Goal: Information Seeking & Learning: Learn about a topic

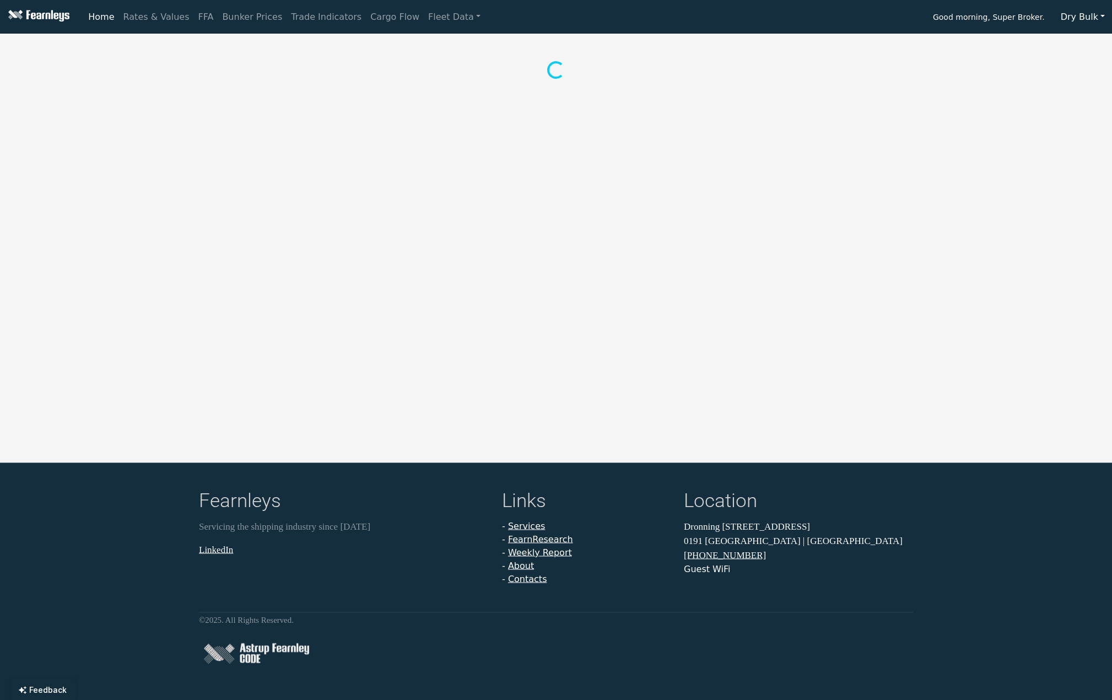
click at [1098, 17] on button "Dry Bulk" at bounding box center [1083, 17] width 58 height 21
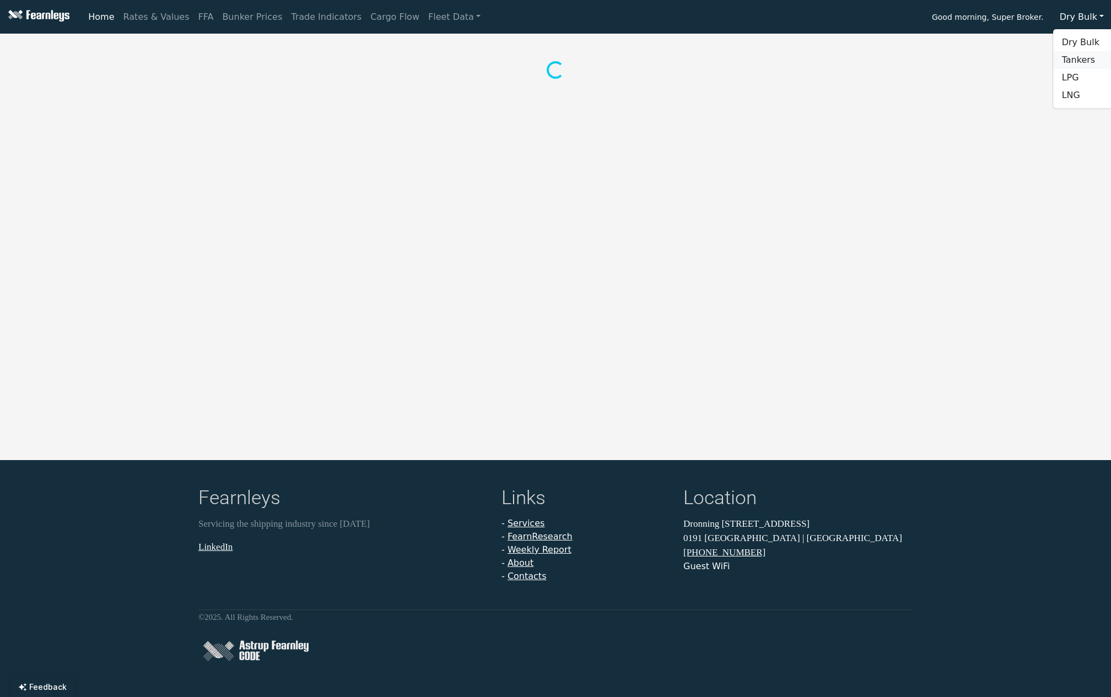
click at [1087, 55] on link "Tankers" at bounding box center [1096, 60] width 87 height 18
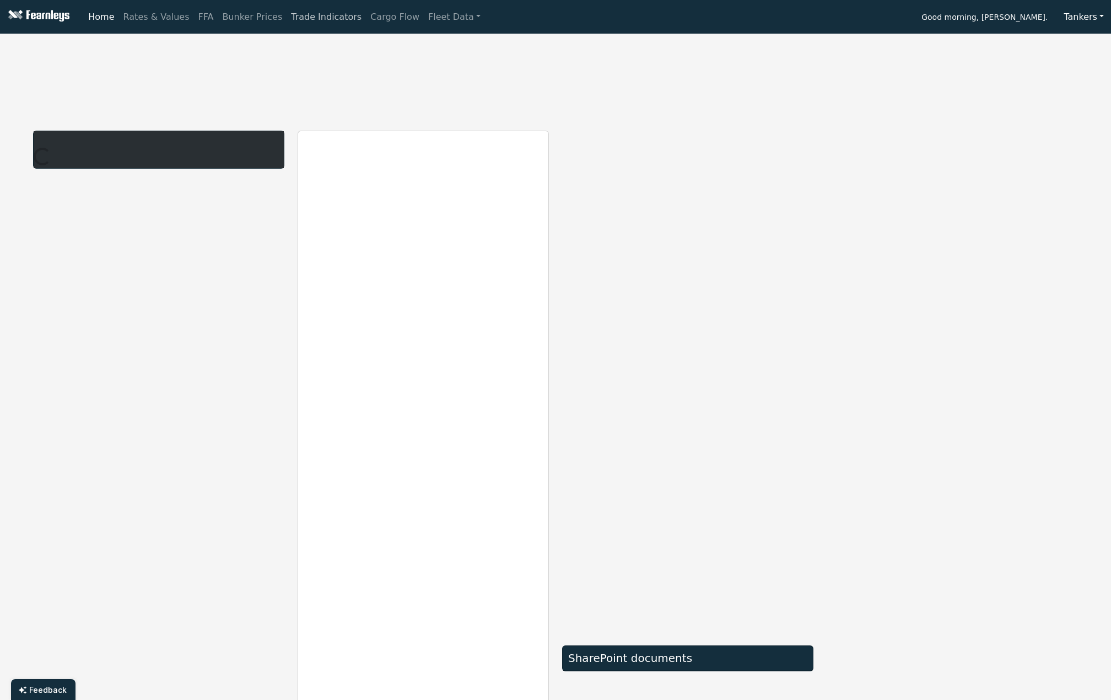
click at [324, 17] on link "Trade Indicators" at bounding box center [326, 17] width 79 height 22
